Goal: Transaction & Acquisition: Book appointment/travel/reservation

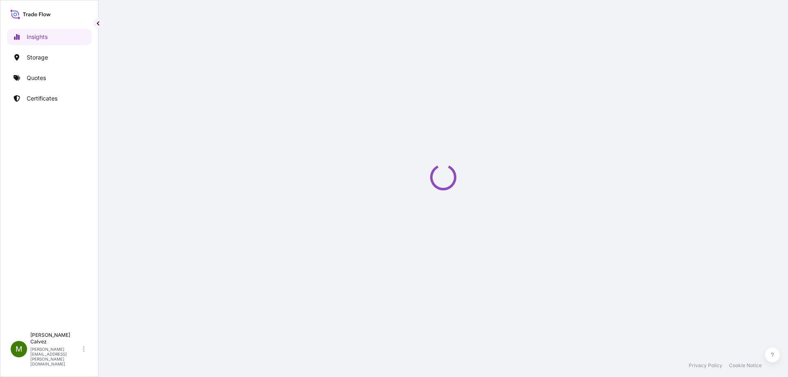
select select "2025"
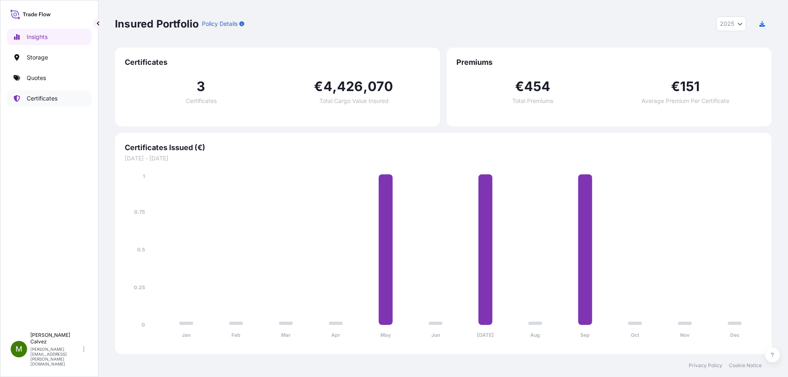
click at [49, 102] on p "Certificates" at bounding box center [42, 98] width 31 height 8
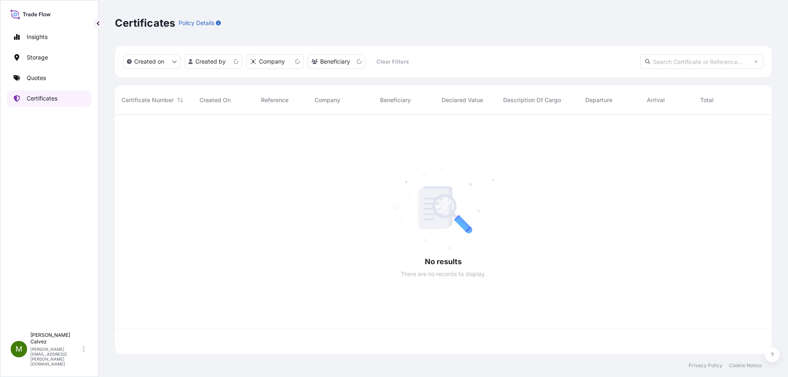
scroll to position [238, 651]
click at [43, 77] on p "Quotes" at bounding box center [36, 78] width 19 height 8
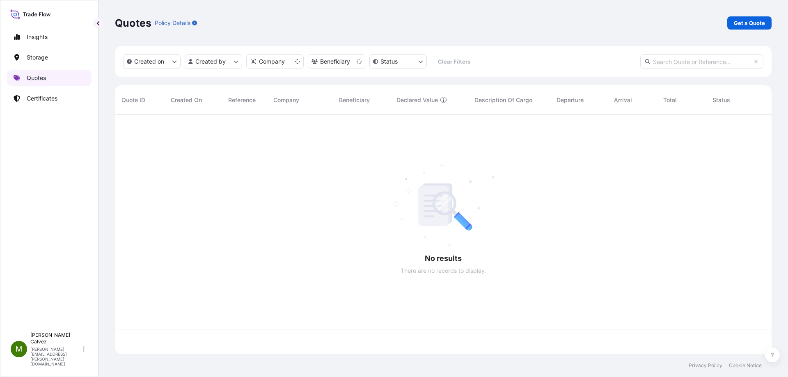
scroll to position [238, 651]
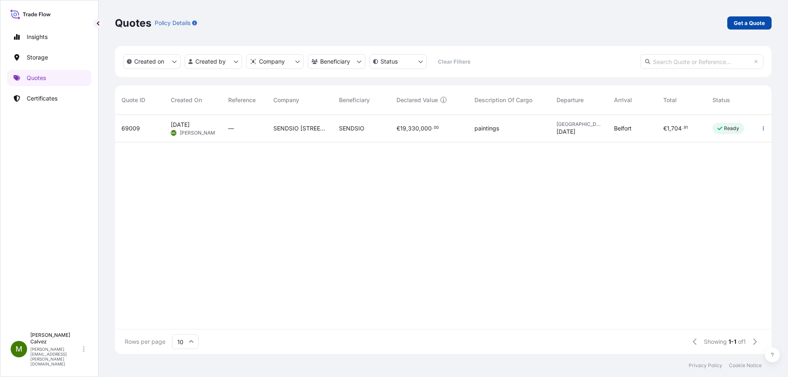
click at [745, 23] on p "Get a Quote" at bounding box center [749, 23] width 31 height 8
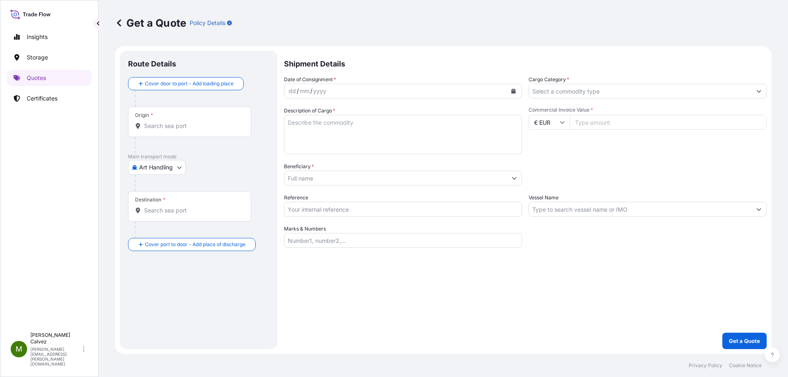
click at [169, 124] on input "Origin *" at bounding box center [192, 126] width 97 height 8
click at [159, 155] on p "Please type and select an option." at bounding box center [209, 153] width 156 height 18
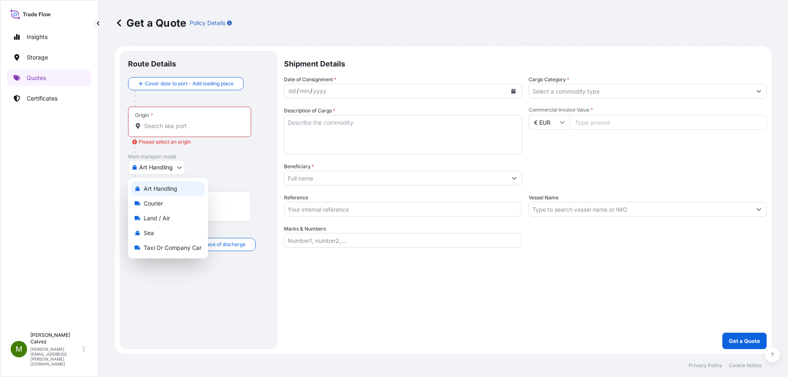
click at [158, 166] on body "Insights Storage Quotes Certificates M [PERSON_NAME] [PERSON_NAME][EMAIL_ADDRES…" at bounding box center [394, 188] width 788 height 377
click at [173, 218] on div "Land / Air" at bounding box center [167, 218] width 73 height 15
select select "Land / Air"
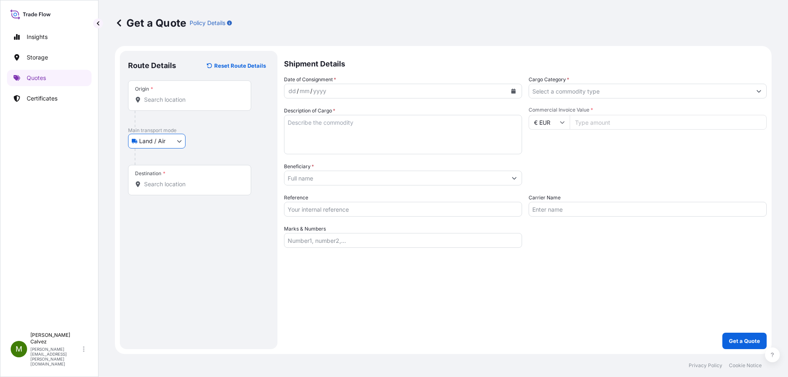
click at [168, 97] on input "Origin *" at bounding box center [192, 100] width 97 height 8
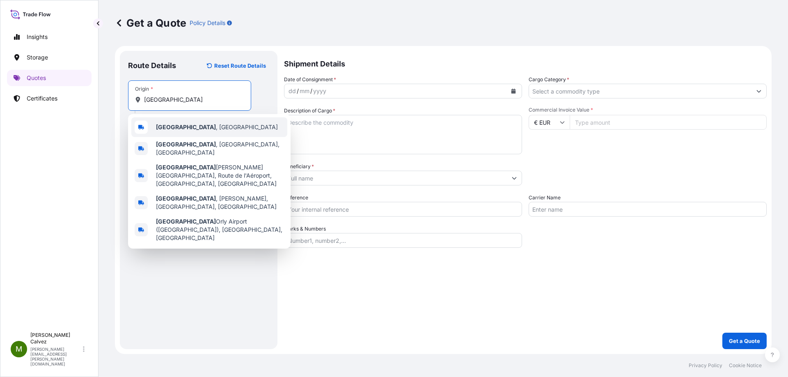
click at [176, 126] on span "[GEOGRAPHIC_DATA] , [GEOGRAPHIC_DATA]" at bounding box center [217, 127] width 122 height 8
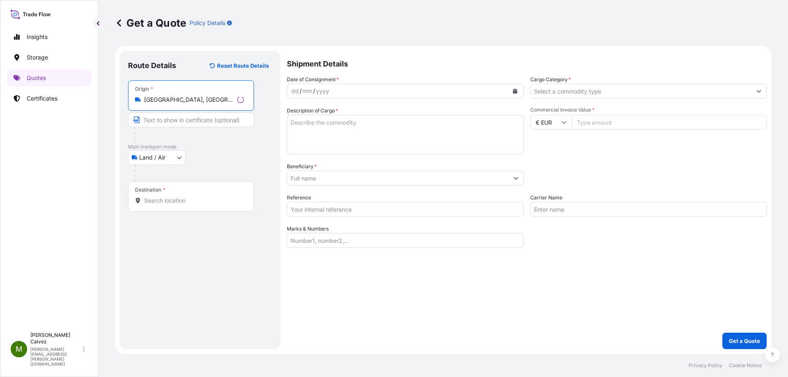
type input "[GEOGRAPHIC_DATA], [GEOGRAPHIC_DATA]"
click at [165, 200] on input "Destination *" at bounding box center [194, 201] width 100 height 8
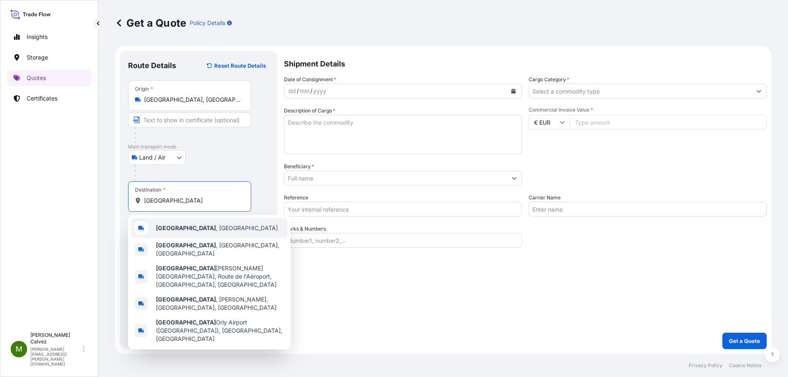
click at [184, 232] on div "[GEOGRAPHIC_DATA] , [GEOGRAPHIC_DATA]" at bounding box center [209, 228] width 156 height 20
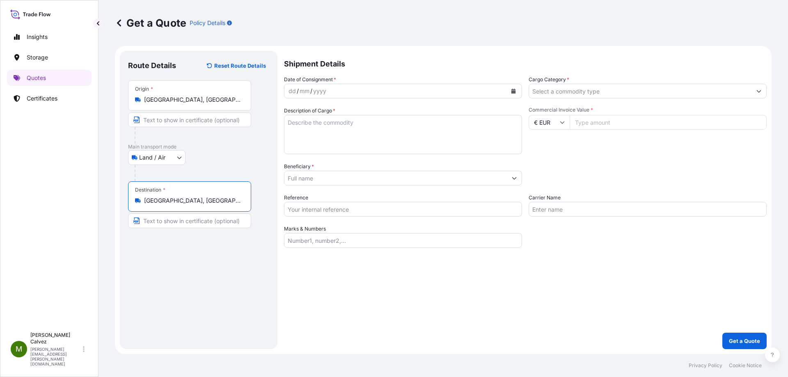
type input "[GEOGRAPHIC_DATA], [GEOGRAPHIC_DATA]"
click at [344, 91] on div "dd / mm / yyyy" at bounding box center [396, 91] width 223 height 15
click at [510, 92] on button "Calendar" at bounding box center [513, 91] width 13 height 13
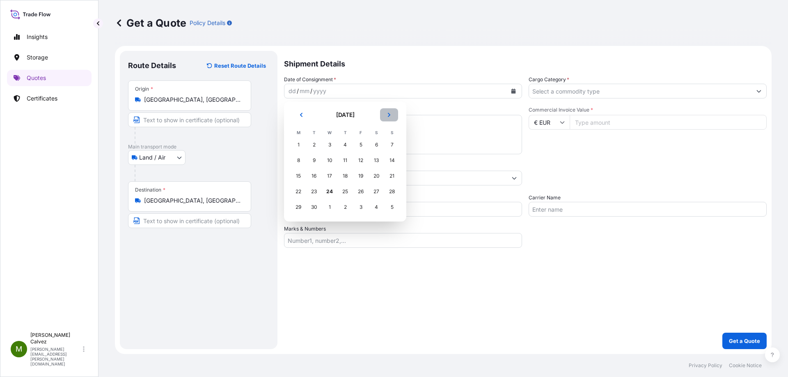
click at [392, 112] on button "Next" at bounding box center [389, 114] width 18 height 13
click at [300, 115] on icon "Previous" at bounding box center [301, 114] width 5 height 5
click at [299, 207] on div "27" at bounding box center [298, 207] width 15 height 15
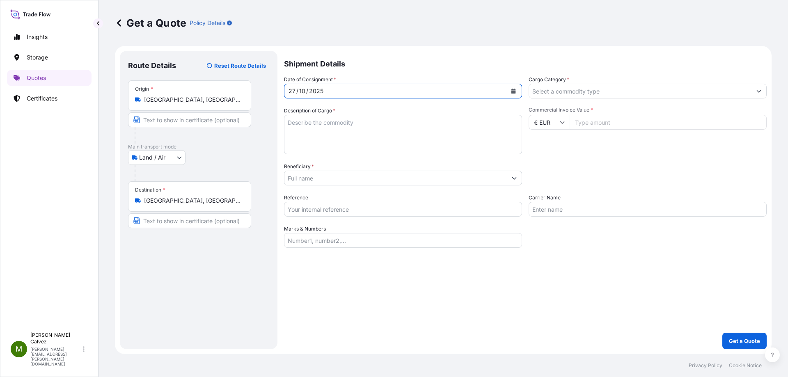
click at [563, 90] on input "Cargo Category *" at bounding box center [640, 91] width 223 height 15
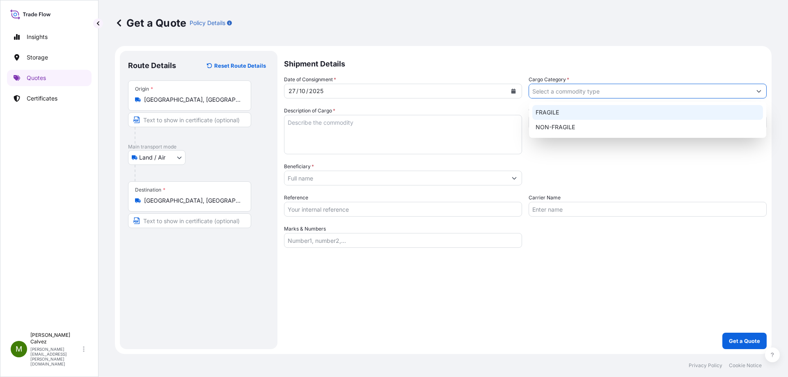
click at [548, 111] on div "FRAGILE" at bounding box center [647, 112] width 231 height 15
type input "FRAGILE"
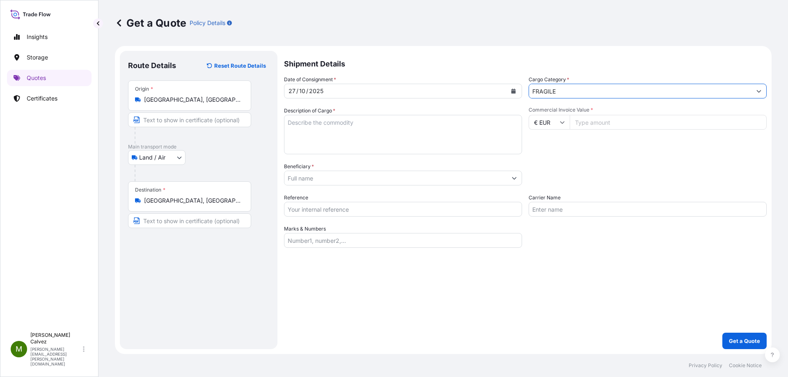
click at [586, 126] on input "Commercial Invoice Value *" at bounding box center [668, 122] width 197 height 15
type input "459000"
click at [252, 143] on div "Origin * [GEOGRAPHIC_DATA], [GEOGRAPHIC_DATA]" at bounding box center [198, 111] width 141 height 63
click at [324, 131] on textarea "Description of Cargo *" at bounding box center [403, 134] width 238 height 39
type textarea "5 objets d'art"
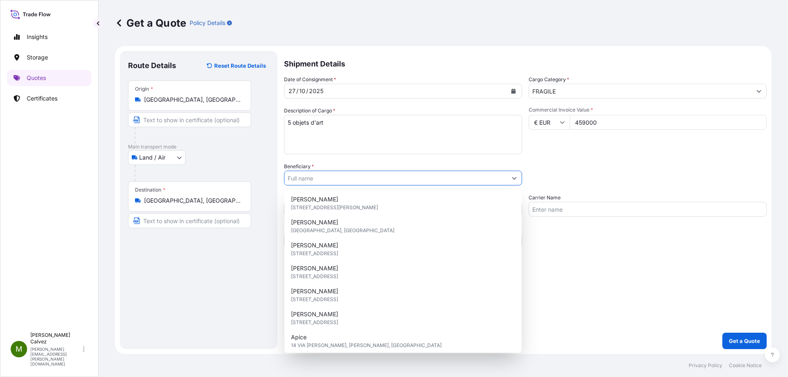
click at [301, 179] on input "Beneficiary *" at bounding box center [396, 178] width 223 height 15
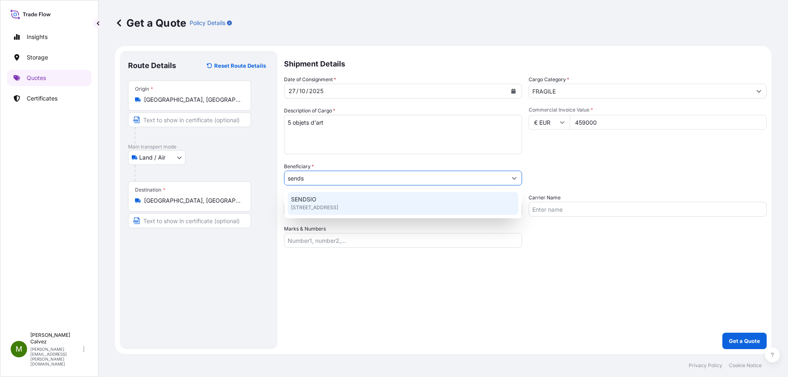
click at [324, 204] on span "[STREET_ADDRESS]" at bounding box center [314, 208] width 47 height 8
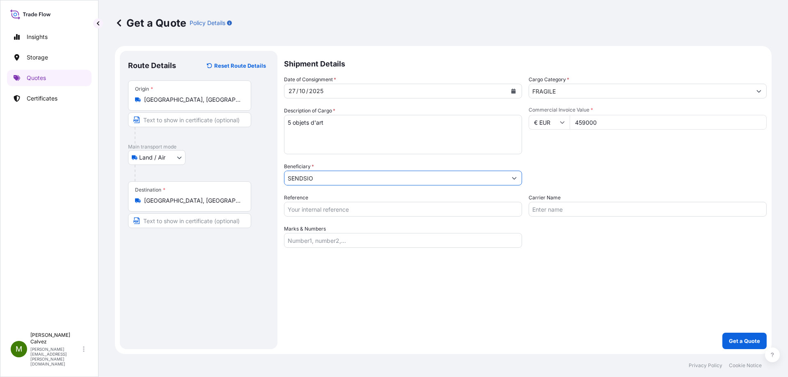
type input "SENDSIO"
click at [585, 213] on input "Carrier Name" at bounding box center [648, 209] width 238 height 15
type input "SENDSIO"
click at [337, 209] on input "Reference" at bounding box center [403, 209] width 238 height 15
click at [317, 211] on input "Reference" at bounding box center [403, 209] width 238 height 15
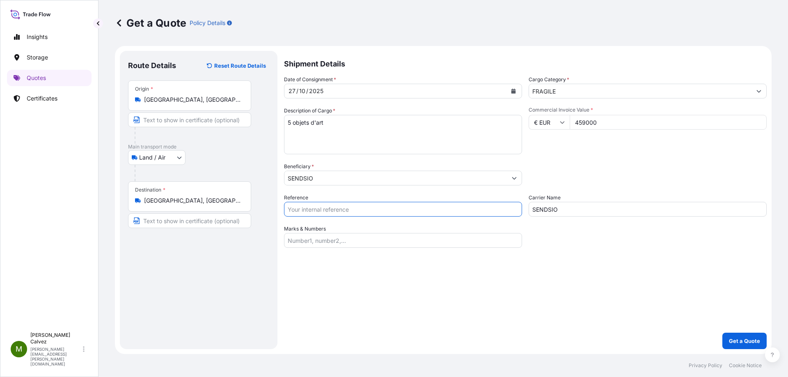
click at [308, 213] on input "Reference" at bounding box center [403, 209] width 238 height 15
type input "na"
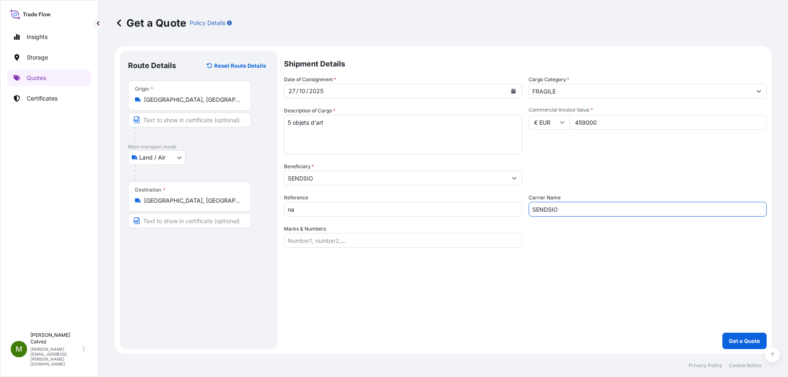
click at [309, 241] on input "Marks & Numbers" at bounding box center [403, 240] width 238 height 15
click at [738, 337] on p "Get a Quote" at bounding box center [744, 341] width 31 height 8
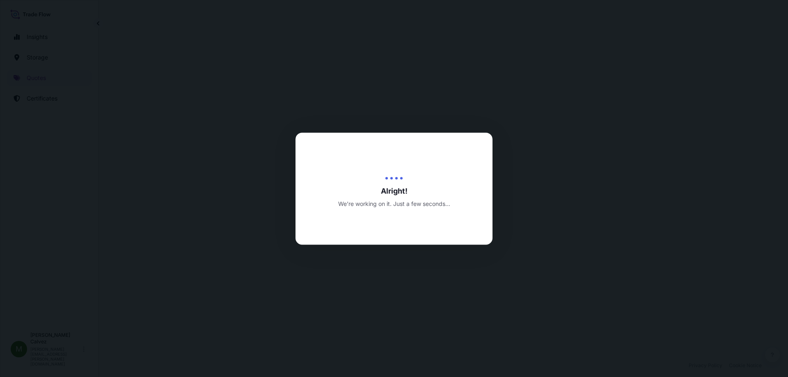
select select "Land / Air"
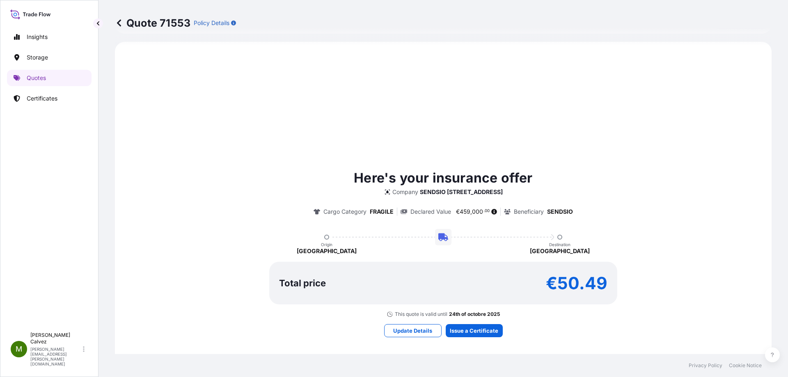
scroll to position [243, 0]
